Goal: Transaction & Acquisition: Purchase product/service

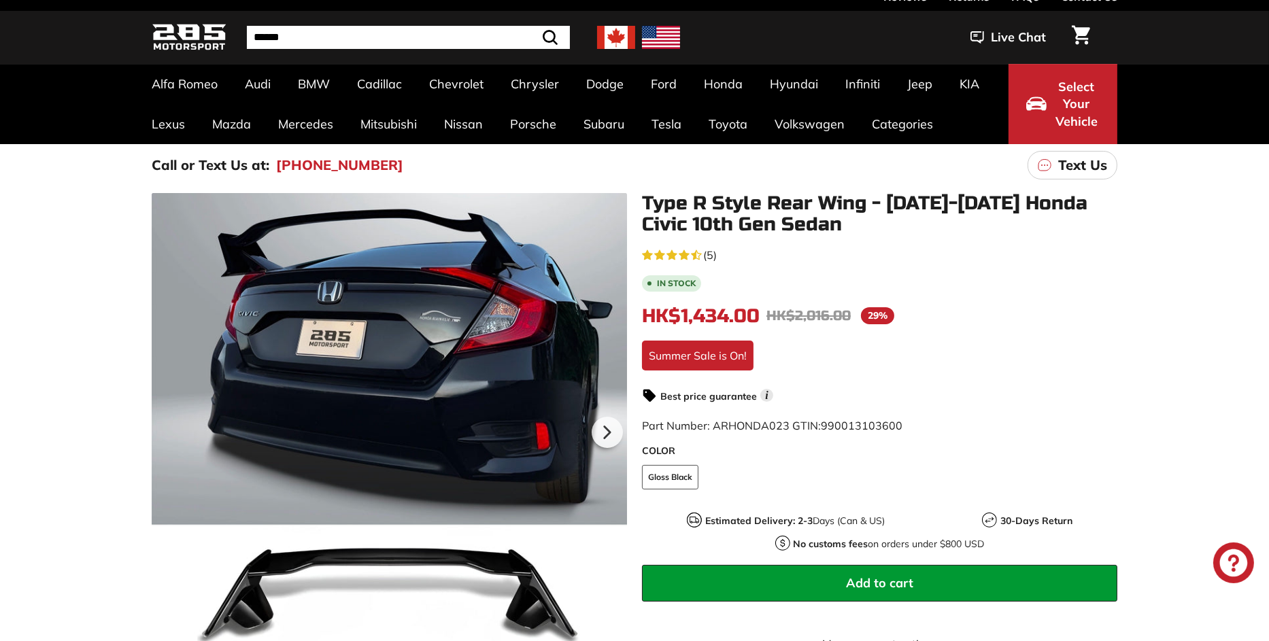
scroll to position [136, 0]
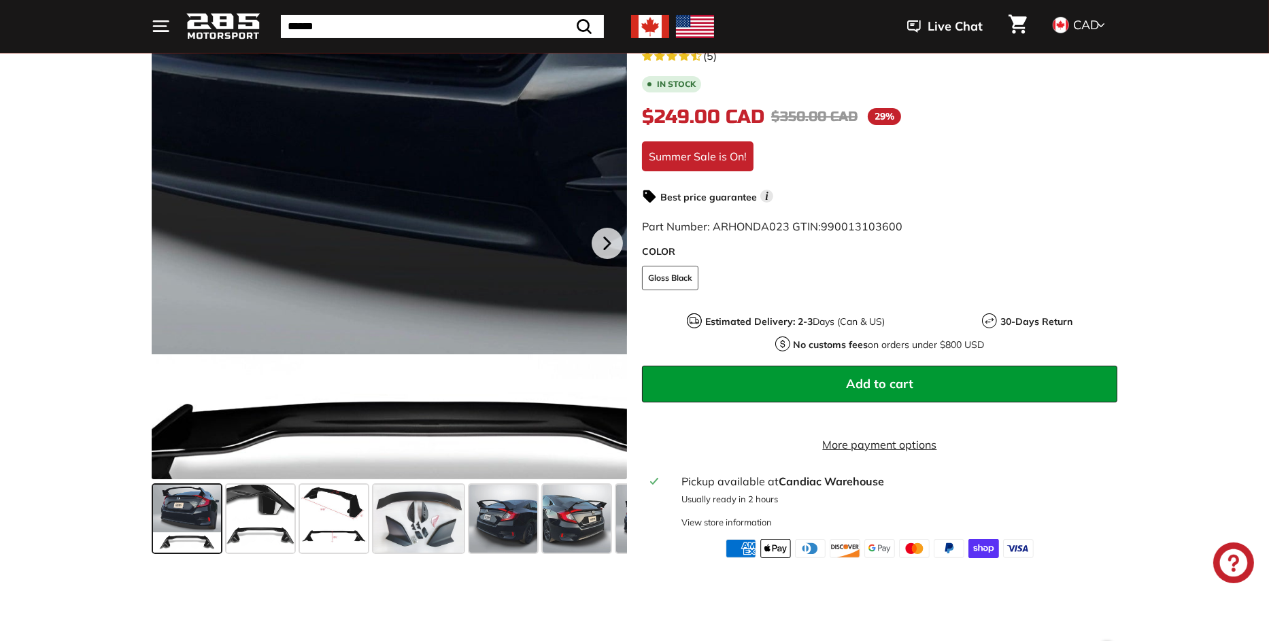
scroll to position [272, 0]
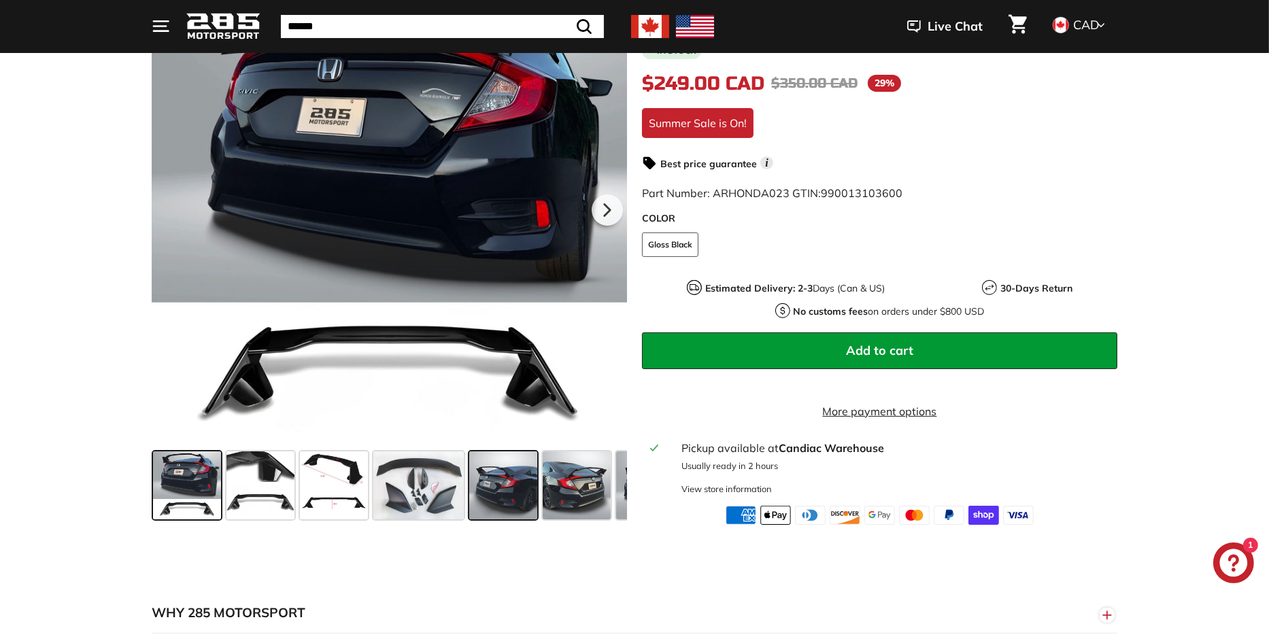
click at [521, 495] on span at bounding box center [503, 485] width 68 height 68
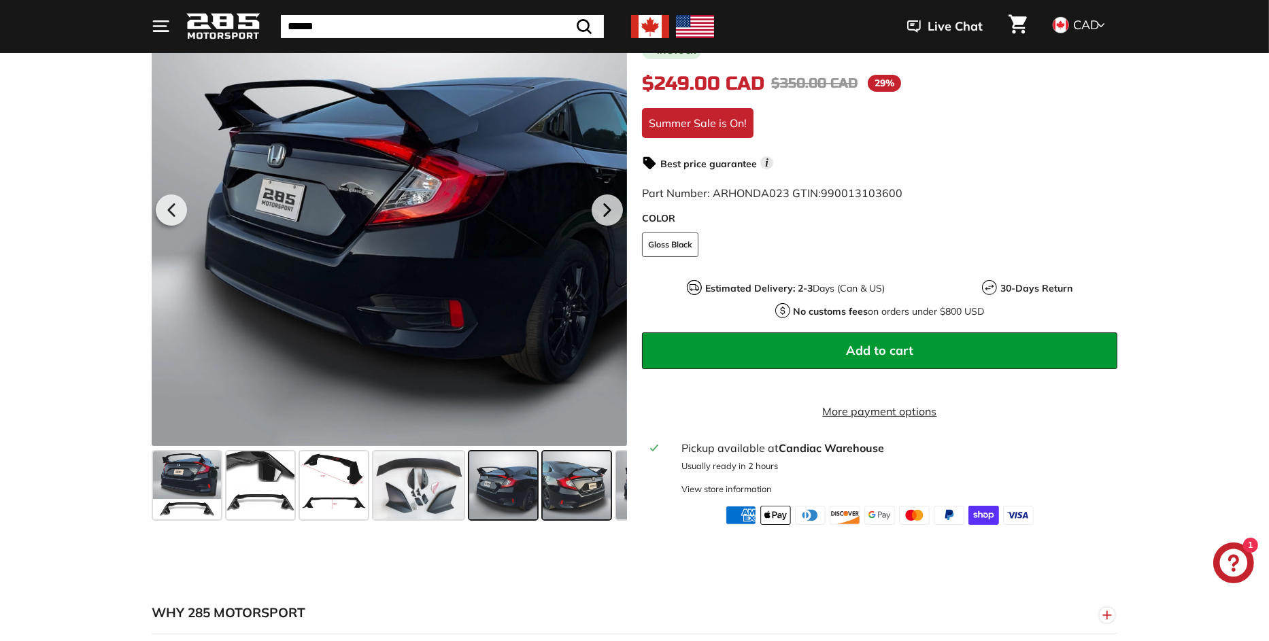
click at [584, 490] on span at bounding box center [577, 485] width 68 height 68
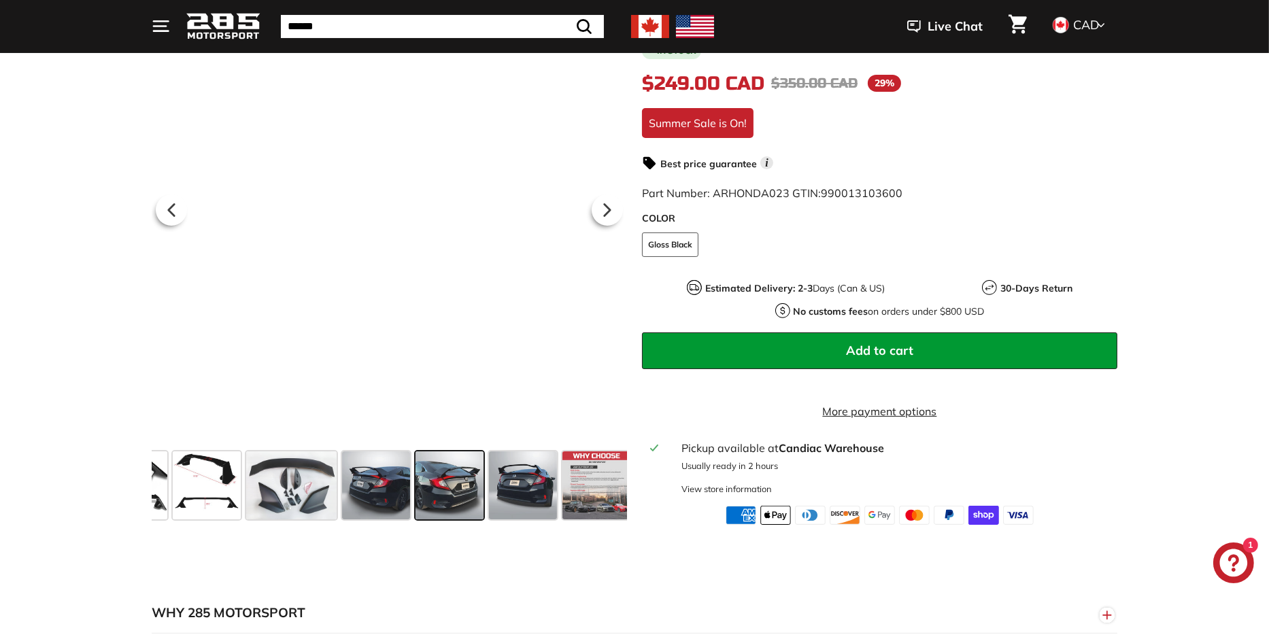
scroll to position [0, 133]
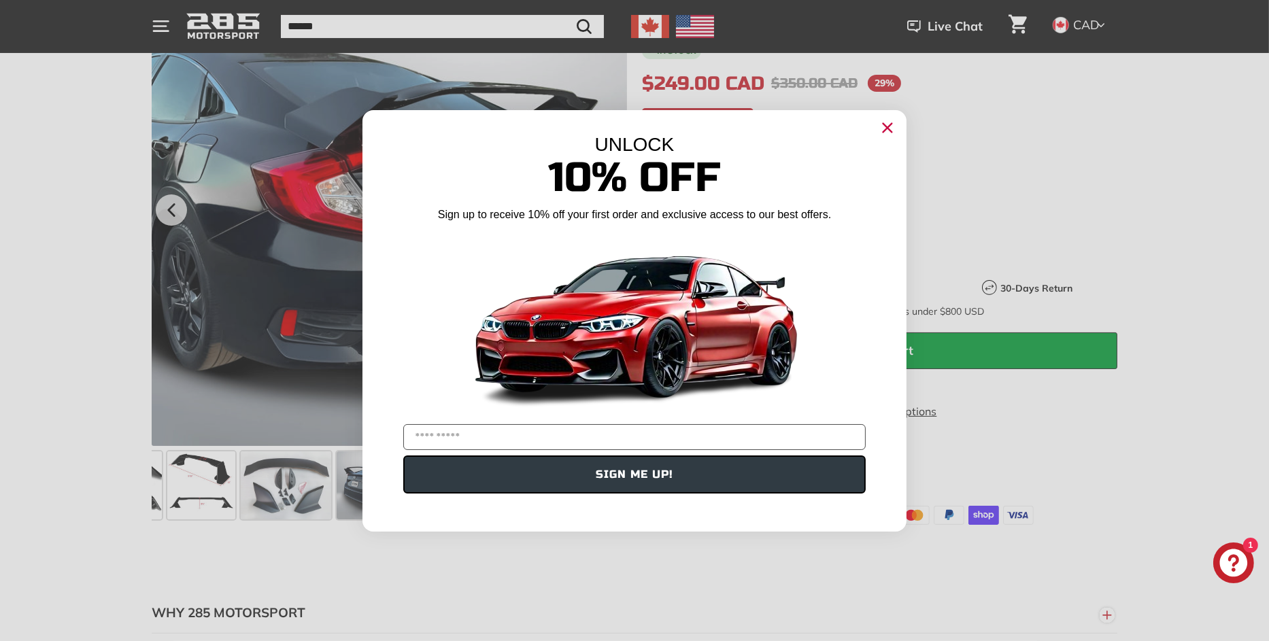
click at [884, 130] on icon "Close dialog" at bounding box center [887, 127] width 9 height 9
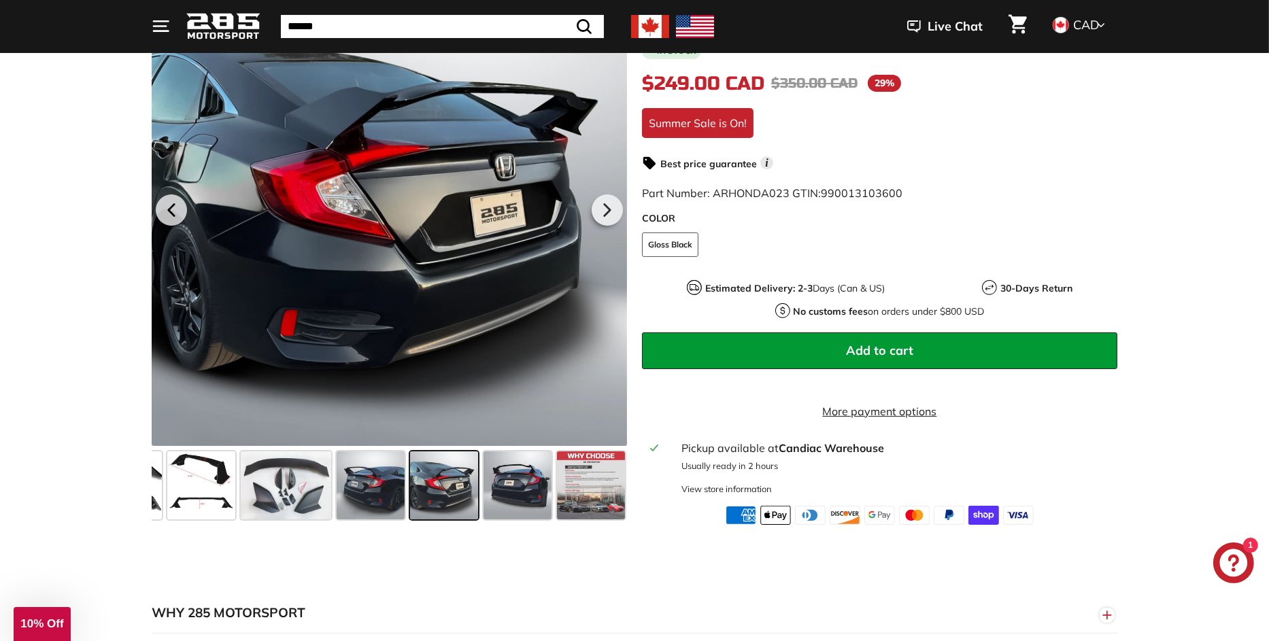
drag, startPoint x: 351, startPoint y: 277, endPoint x: 664, endPoint y: 574, distance: 431.8
click at [425, 502] on span at bounding box center [444, 485] width 68 height 68
click at [502, 498] on span at bounding box center [517, 485] width 68 height 68
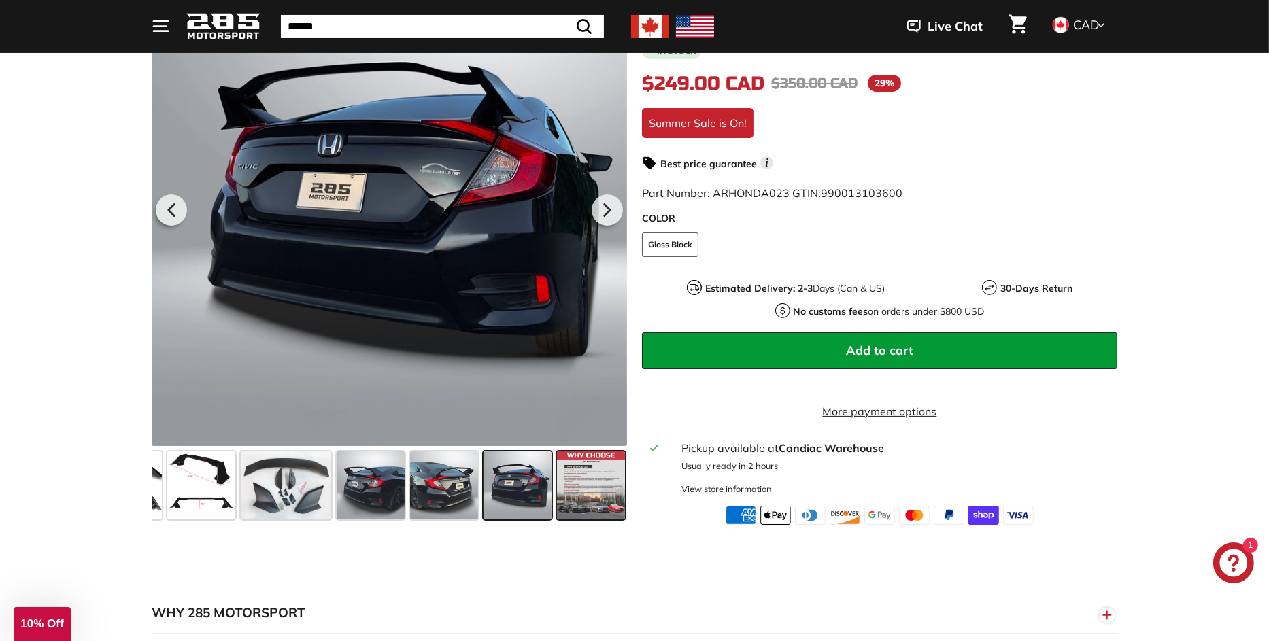
click at [581, 503] on span at bounding box center [591, 485] width 68 height 68
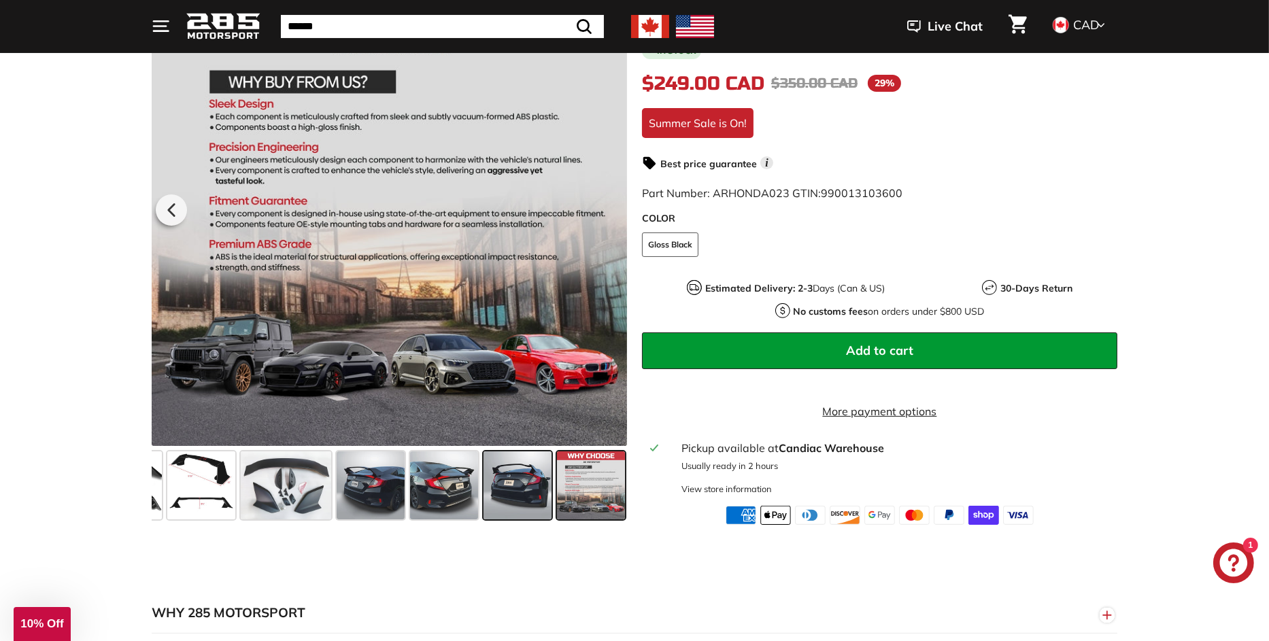
scroll to position [68, 0]
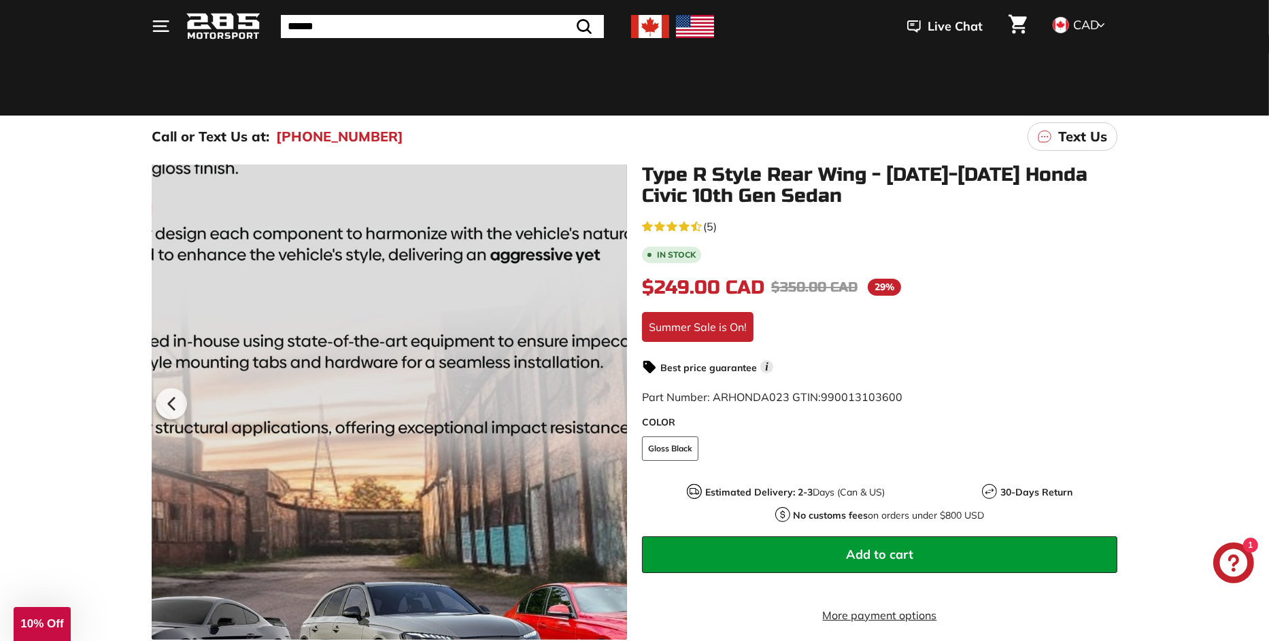
click at [485, 472] on div at bounding box center [389, 402] width 475 height 475
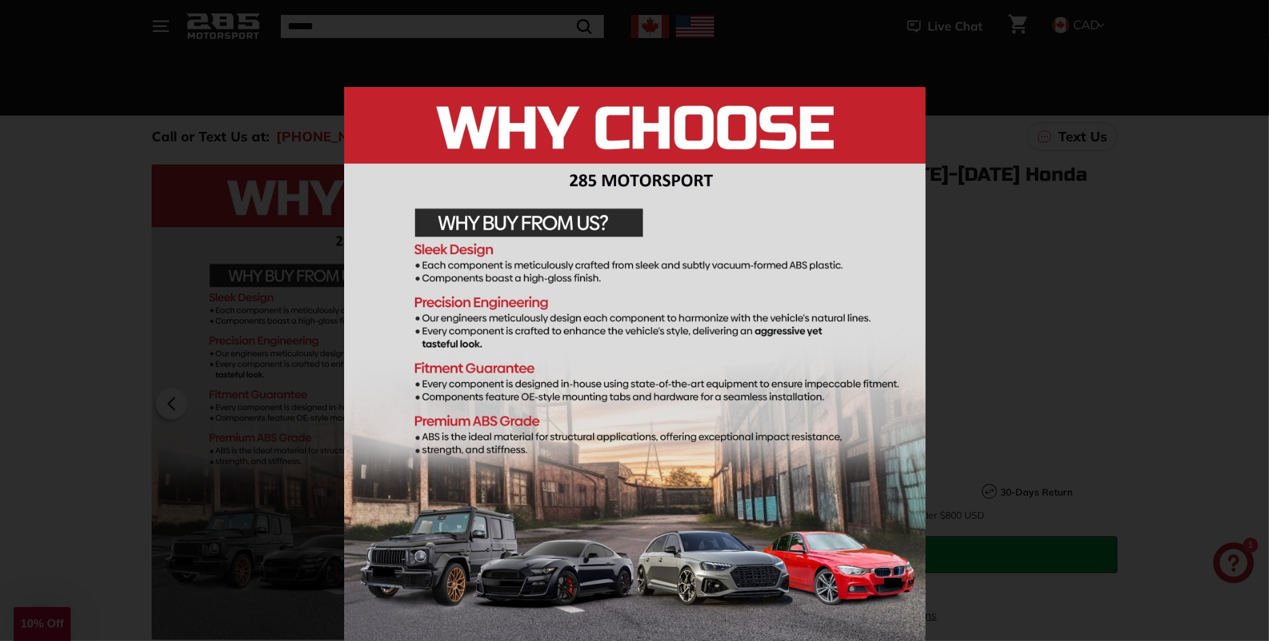
click at [540, 515] on img at bounding box center [634, 377] width 581 height 581
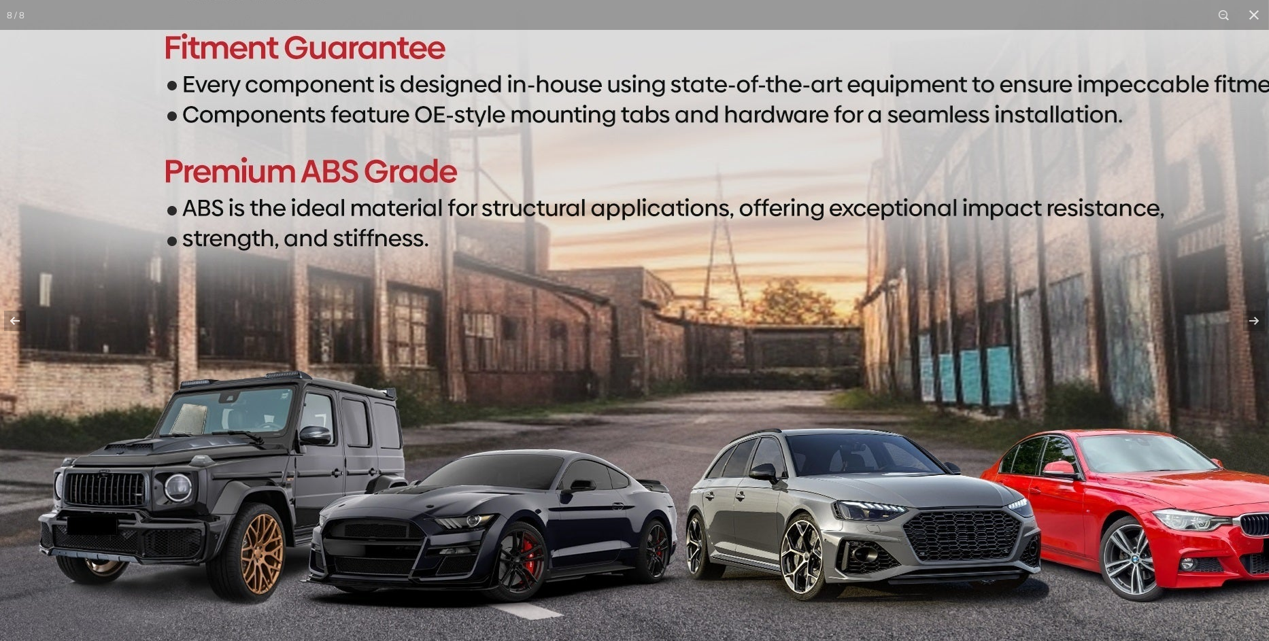
click at [1250, 411] on img at bounding box center [680, 70] width 1360 height 1360
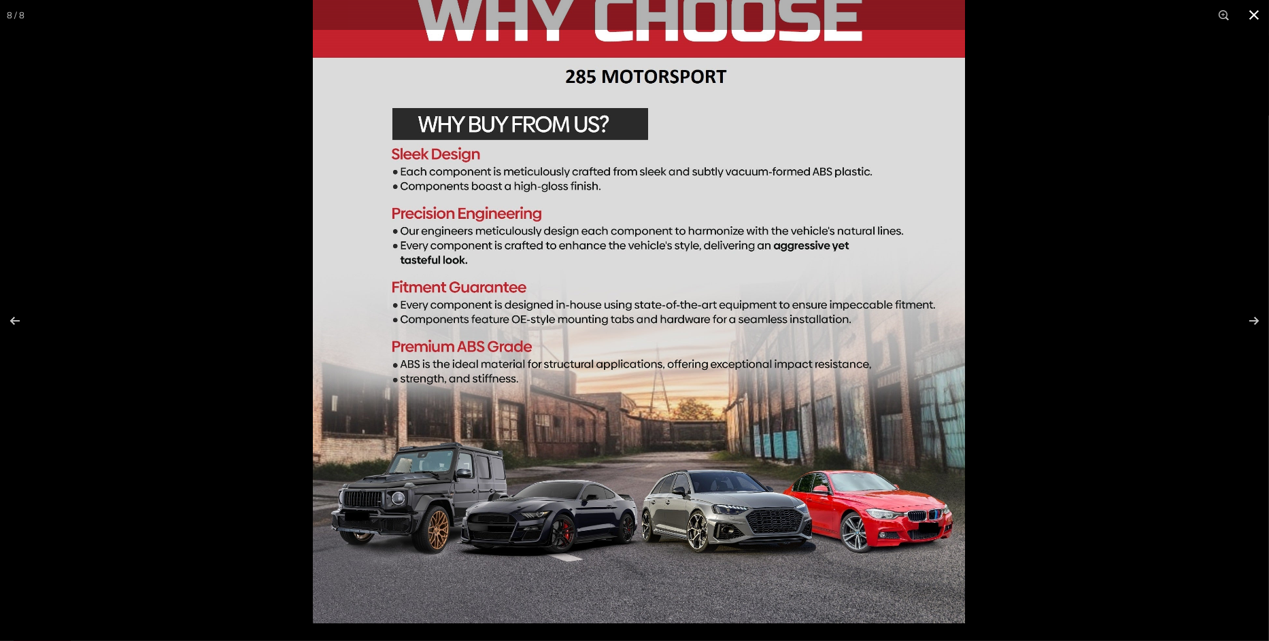
click at [921, 279] on div at bounding box center [617, 124] width 608 height 307
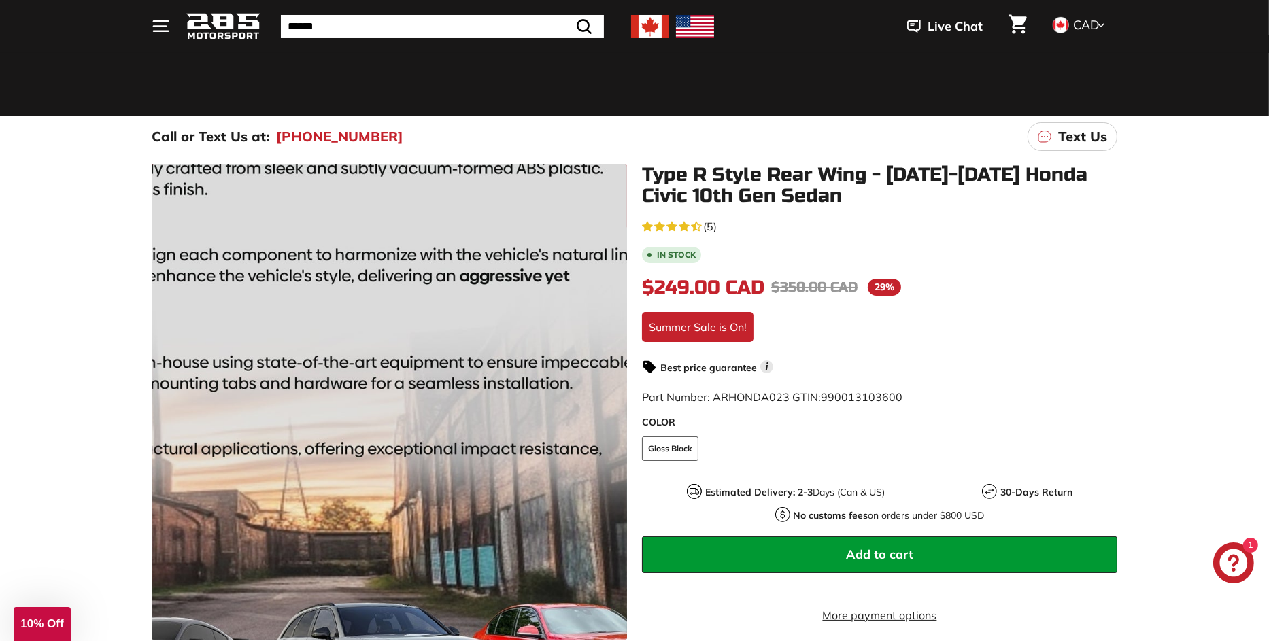
drag, startPoint x: 515, startPoint y: 452, endPoint x: 991, endPoint y: 381, distance: 481.2
click at [991, 381] on div "4.2 rating (5 votes) (5) In stock $249.00 CAD $249.00 CAD Regular price $350.00…" at bounding box center [879, 473] width 475 height 513
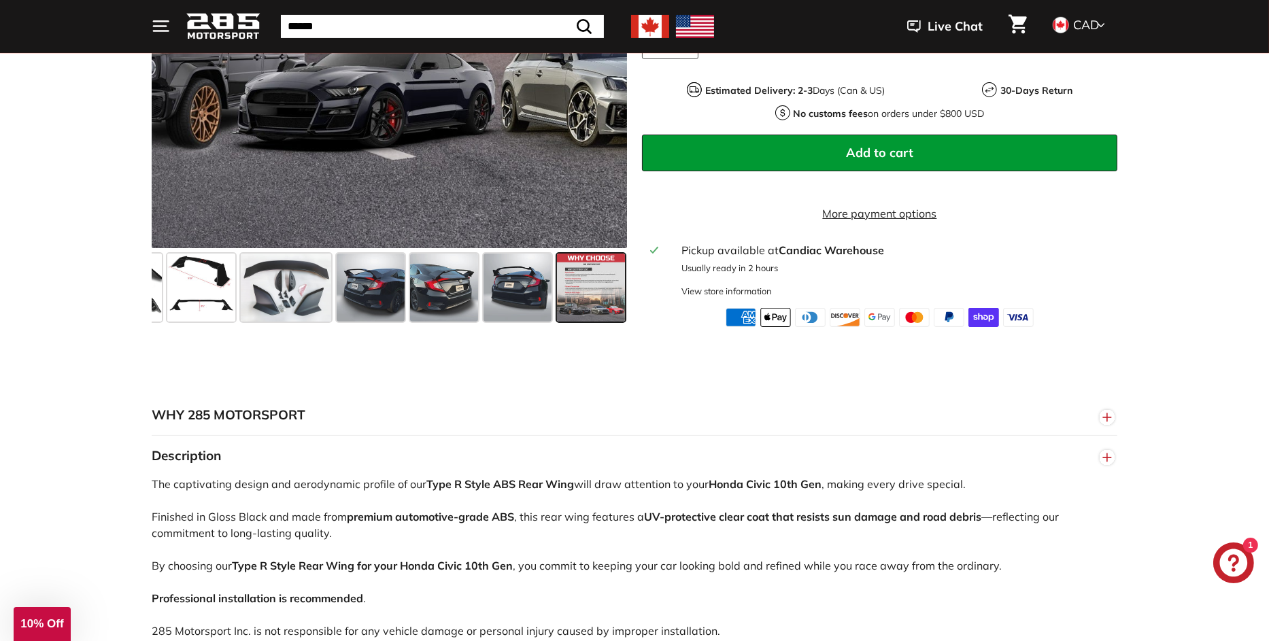
scroll to position [476, 0]
